Goal: Obtain resource: Obtain resource

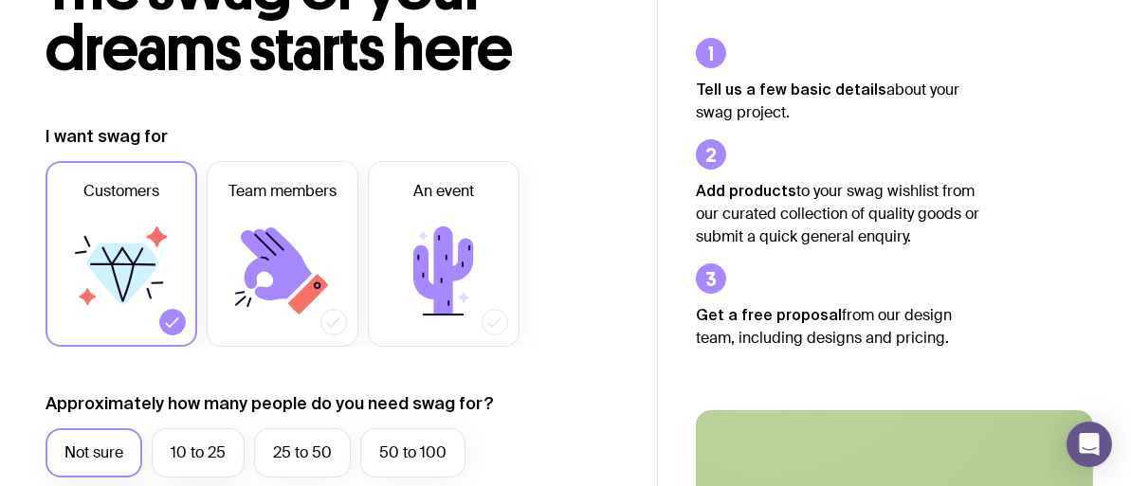
scroll to position [190, 0]
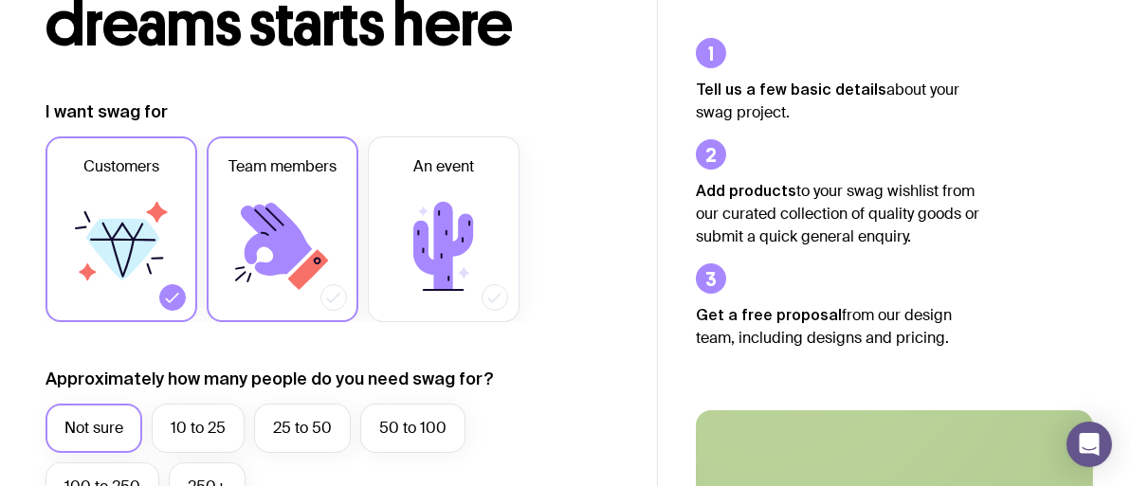
click at [278, 195] on icon at bounding box center [283, 247] width 114 height 114
click at [0, 0] on input "Team members" at bounding box center [0, 0] width 0 height 0
click at [73, 239] on icon at bounding box center [121, 247] width 114 height 114
click at [0, 0] on input "Customers" at bounding box center [0, 0] width 0 height 0
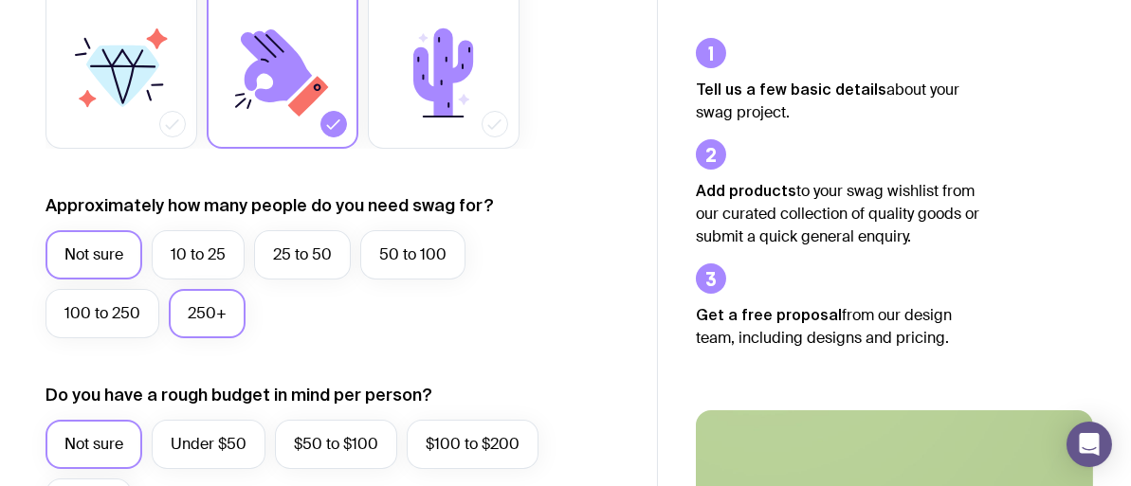
scroll to position [379, 0]
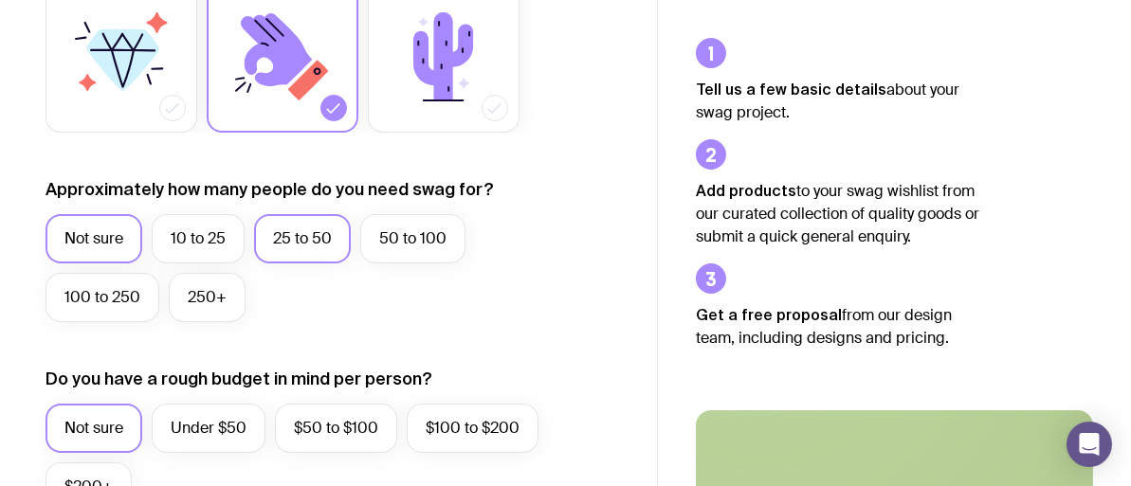
click at [299, 241] on label "25 to 50" at bounding box center [302, 238] width 97 height 49
click at [0, 0] on input "25 to 50" at bounding box center [0, 0] width 0 height 0
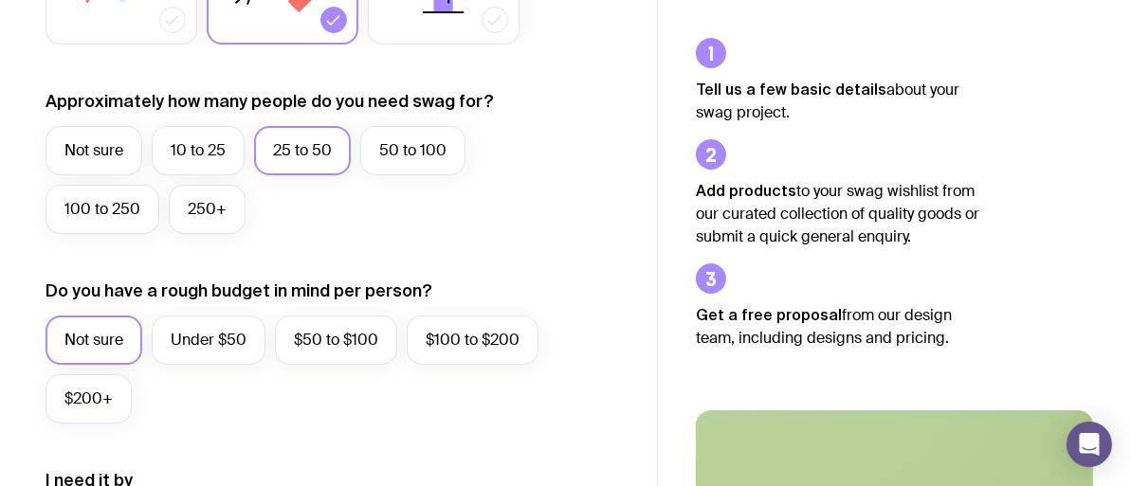
scroll to position [569, 0]
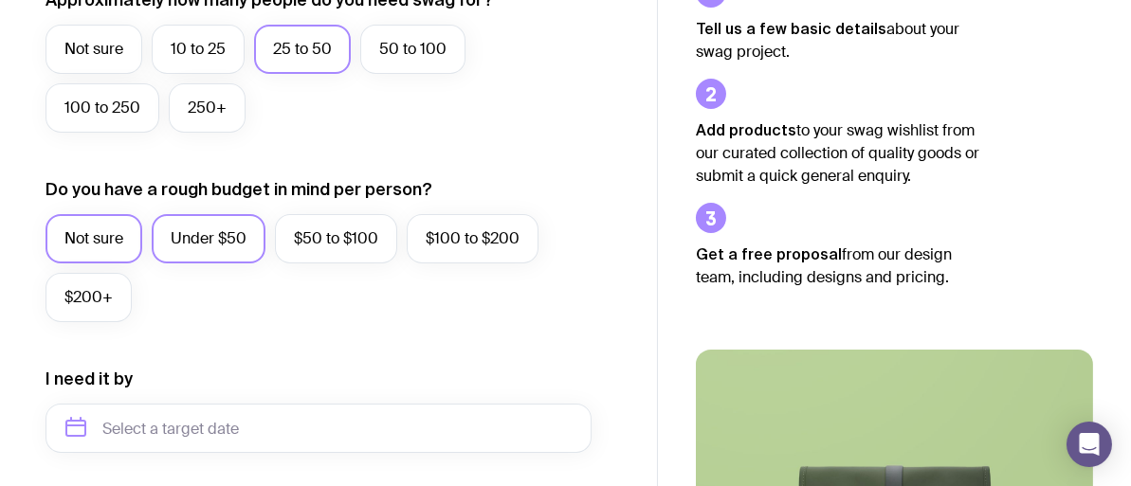
click at [201, 230] on label "Under $50" at bounding box center [209, 238] width 114 height 49
click at [0, 0] on input "Under $50" at bounding box center [0, 0] width 0 height 0
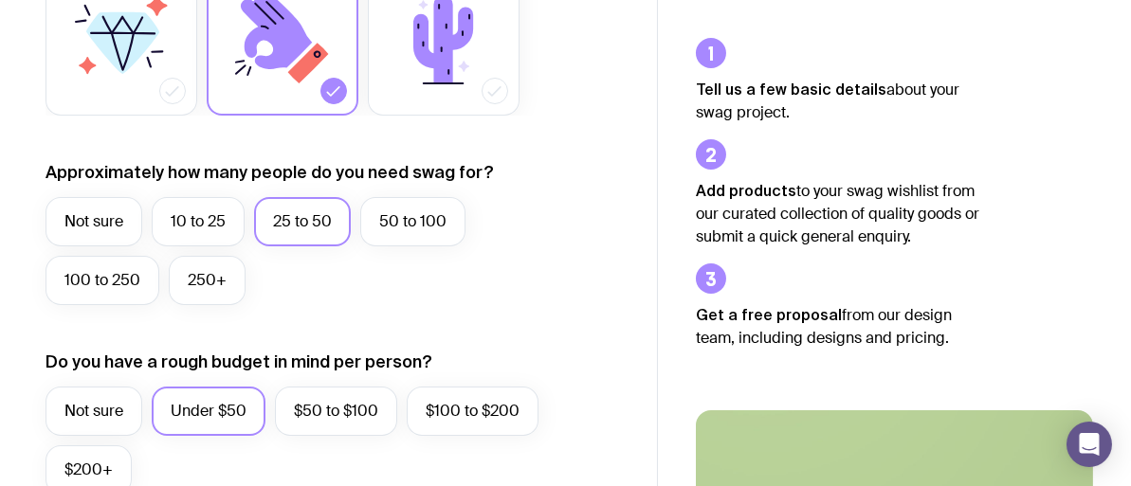
scroll to position [0, 0]
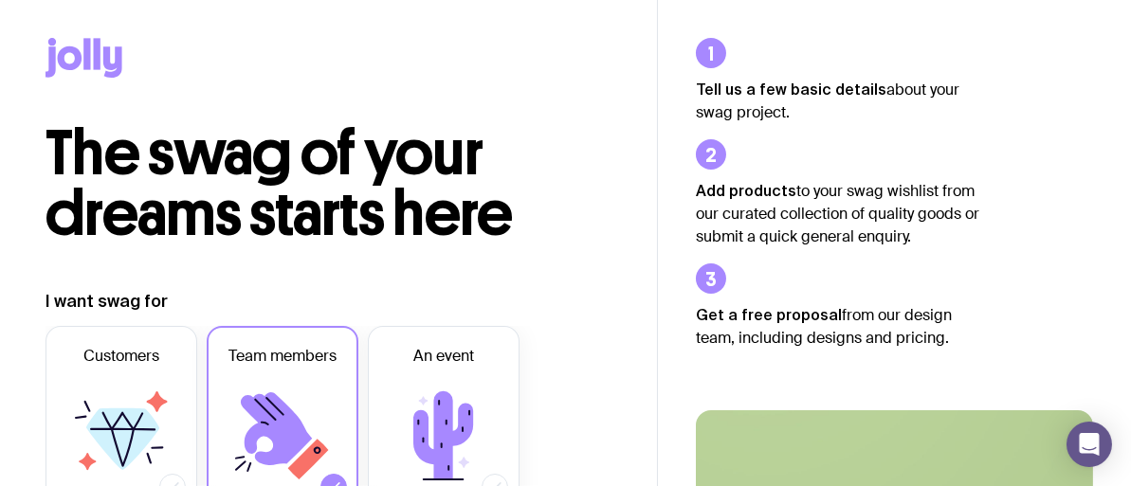
click at [89, 58] on icon at bounding box center [86, 53] width 7 height 31
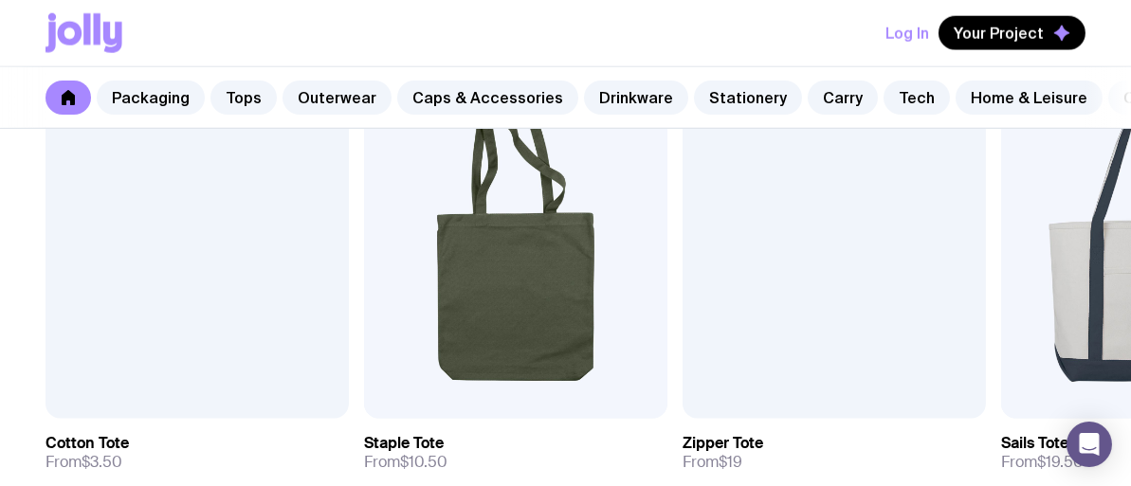
scroll to position [4053, 0]
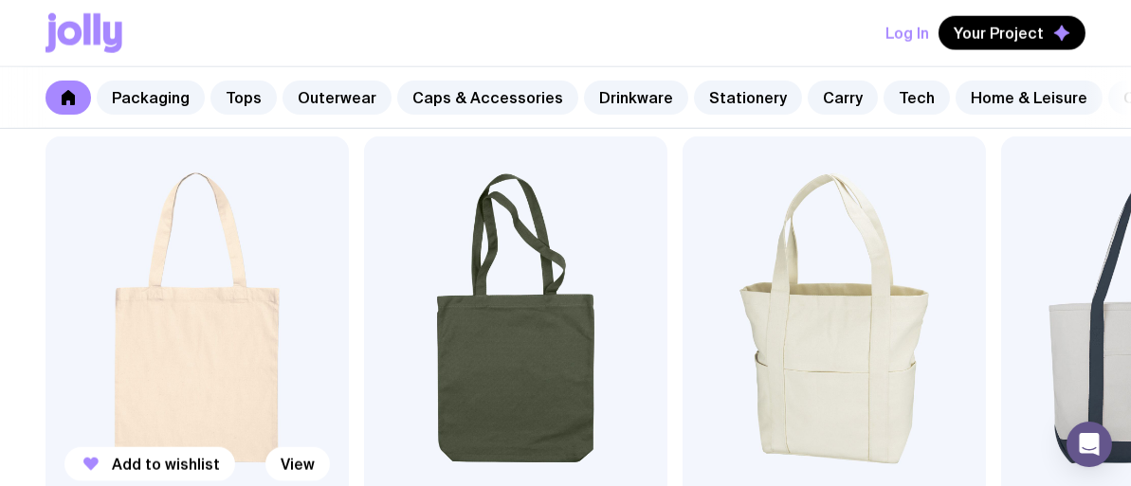
click at [80, 234] on img at bounding box center [197, 319] width 303 height 364
